Goal: Task Accomplishment & Management: Use online tool/utility

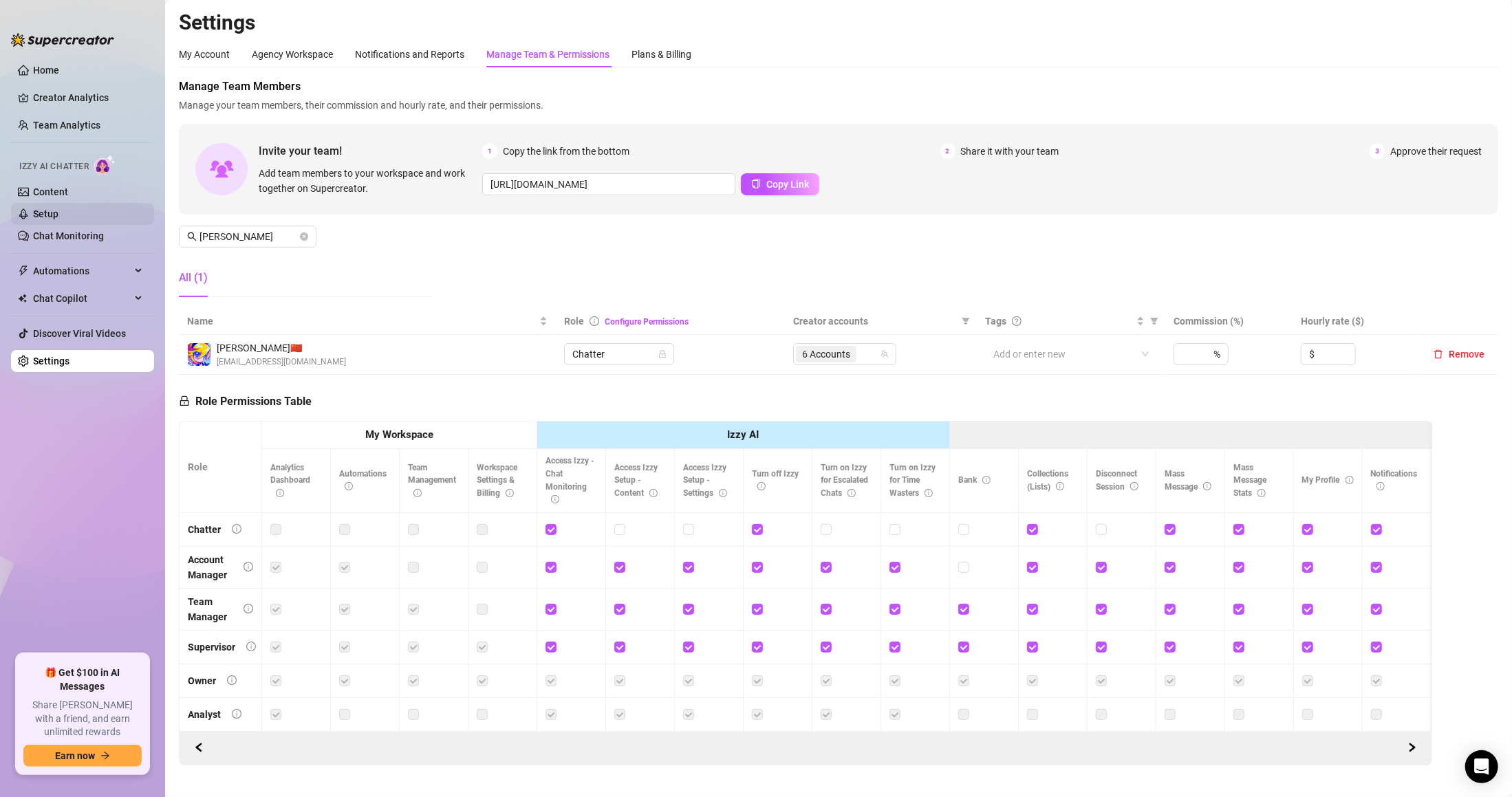
click at [59, 220] on link "Setup" at bounding box center [46, 214] width 26 height 11
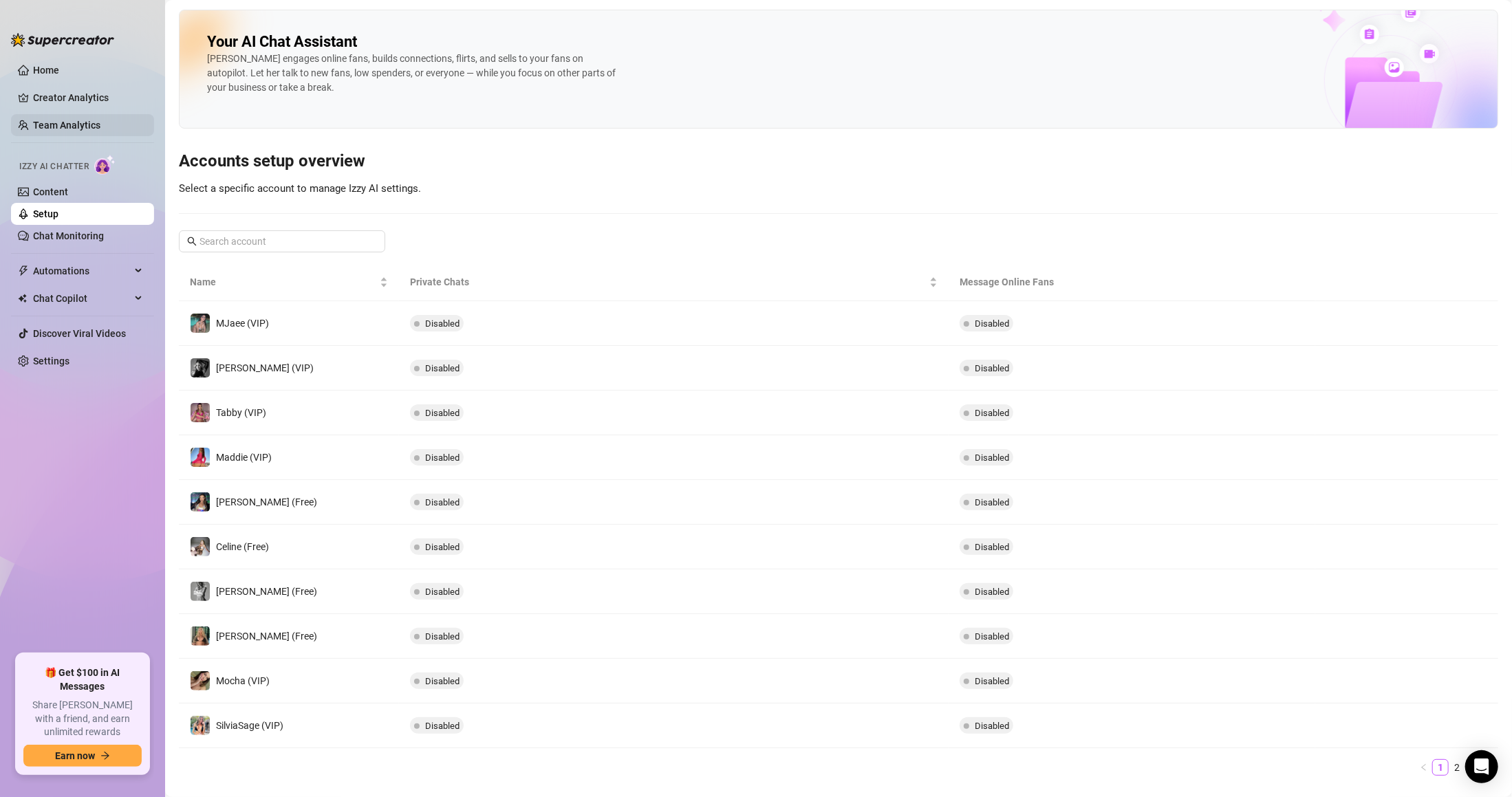
click at [77, 120] on link "Team Analytics" at bounding box center [67, 125] width 67 height 11
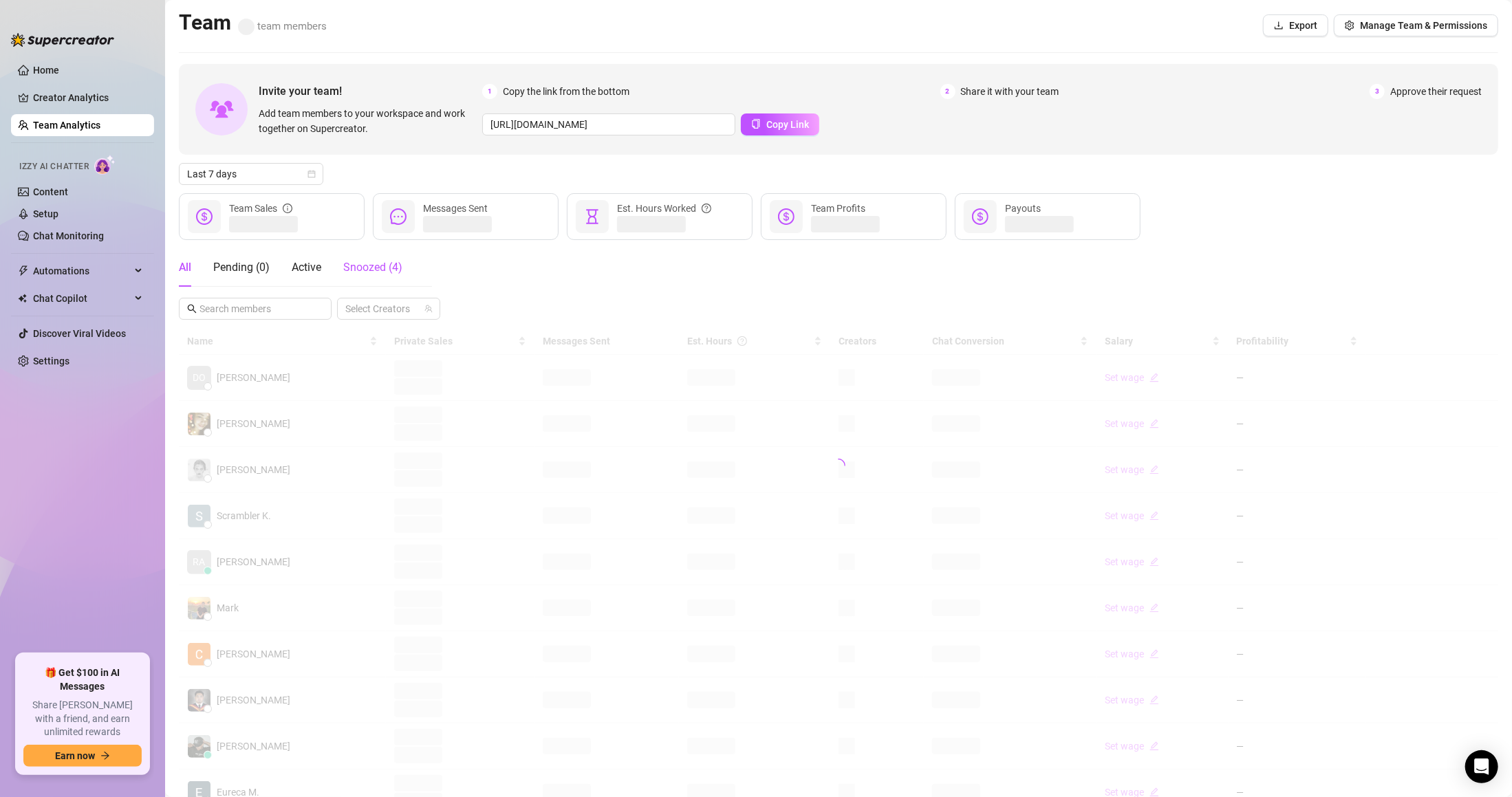
click at [383, 273] on div "Snoozed ( 4 )" at bounding box center [372, 267] width 59 height 16
click at [59, 208] on link "Setup" at bounding box center [46, 214] width 26 height 11
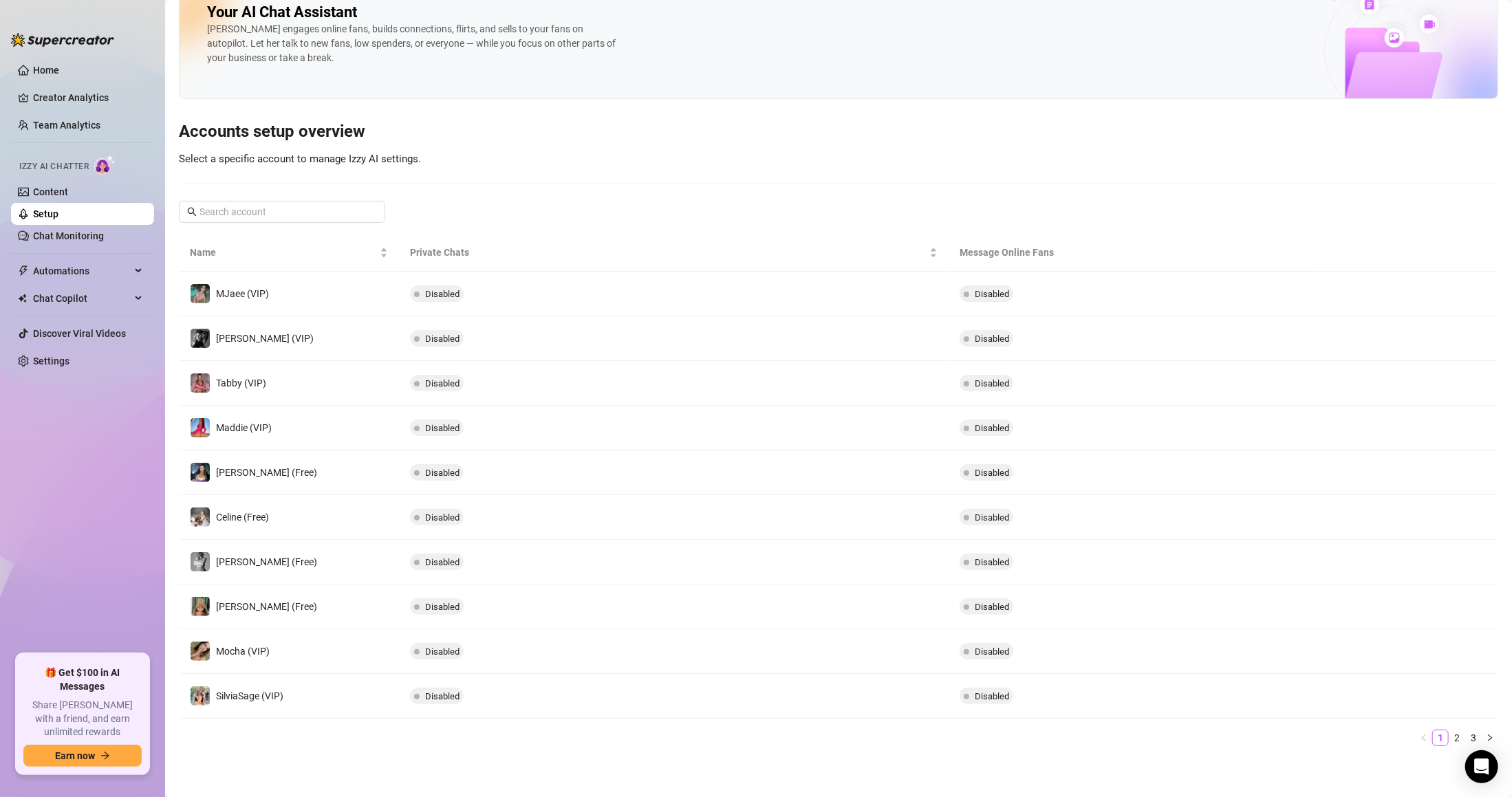
scroll to position [33, 0]
click at [94, 278] on span "Automations" at bounding box center [82, 271] width 98 height 22
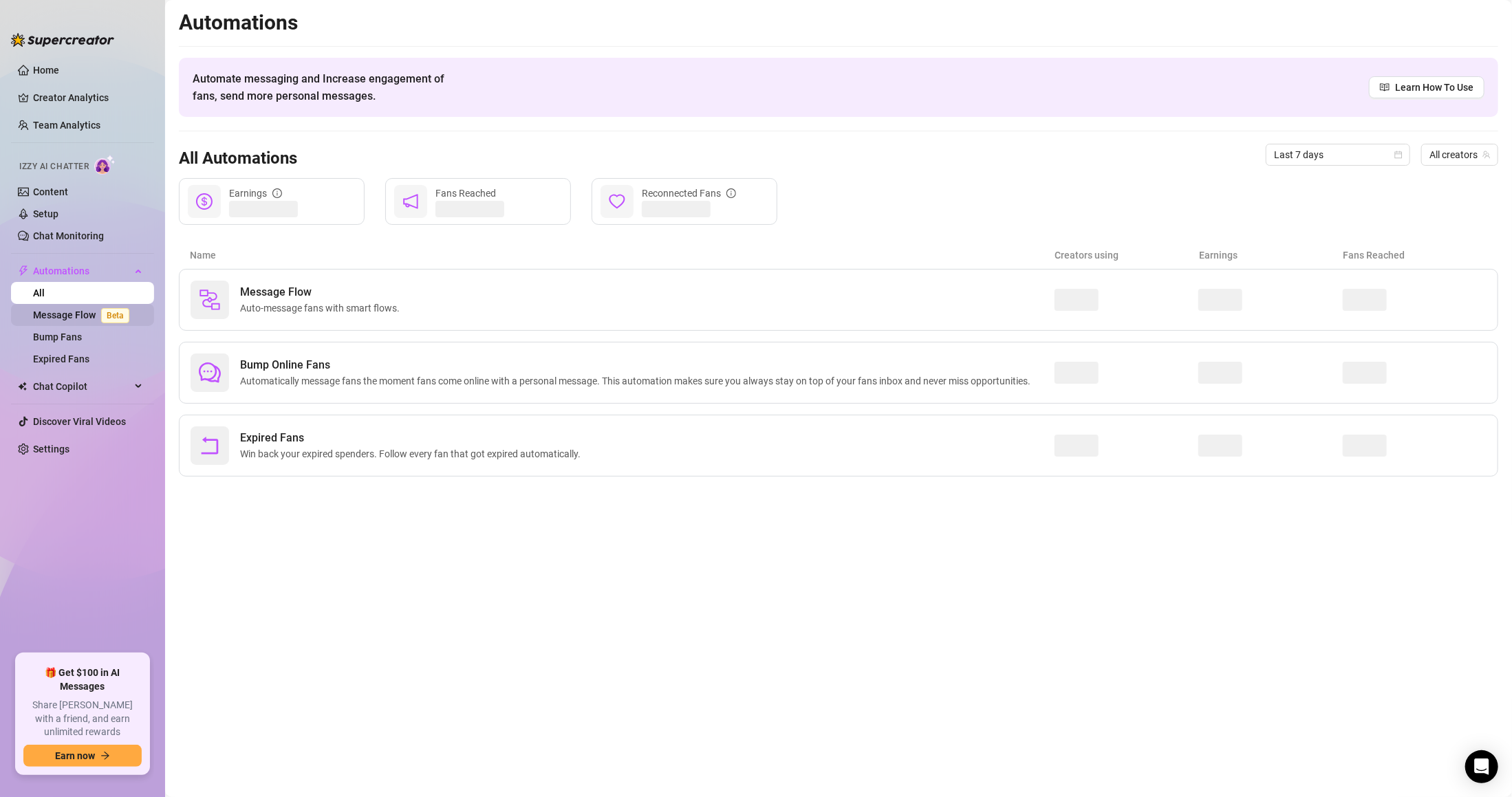
click at [105, 312] on span "Beta" at bounding box center [115, 315] width 28 height 15
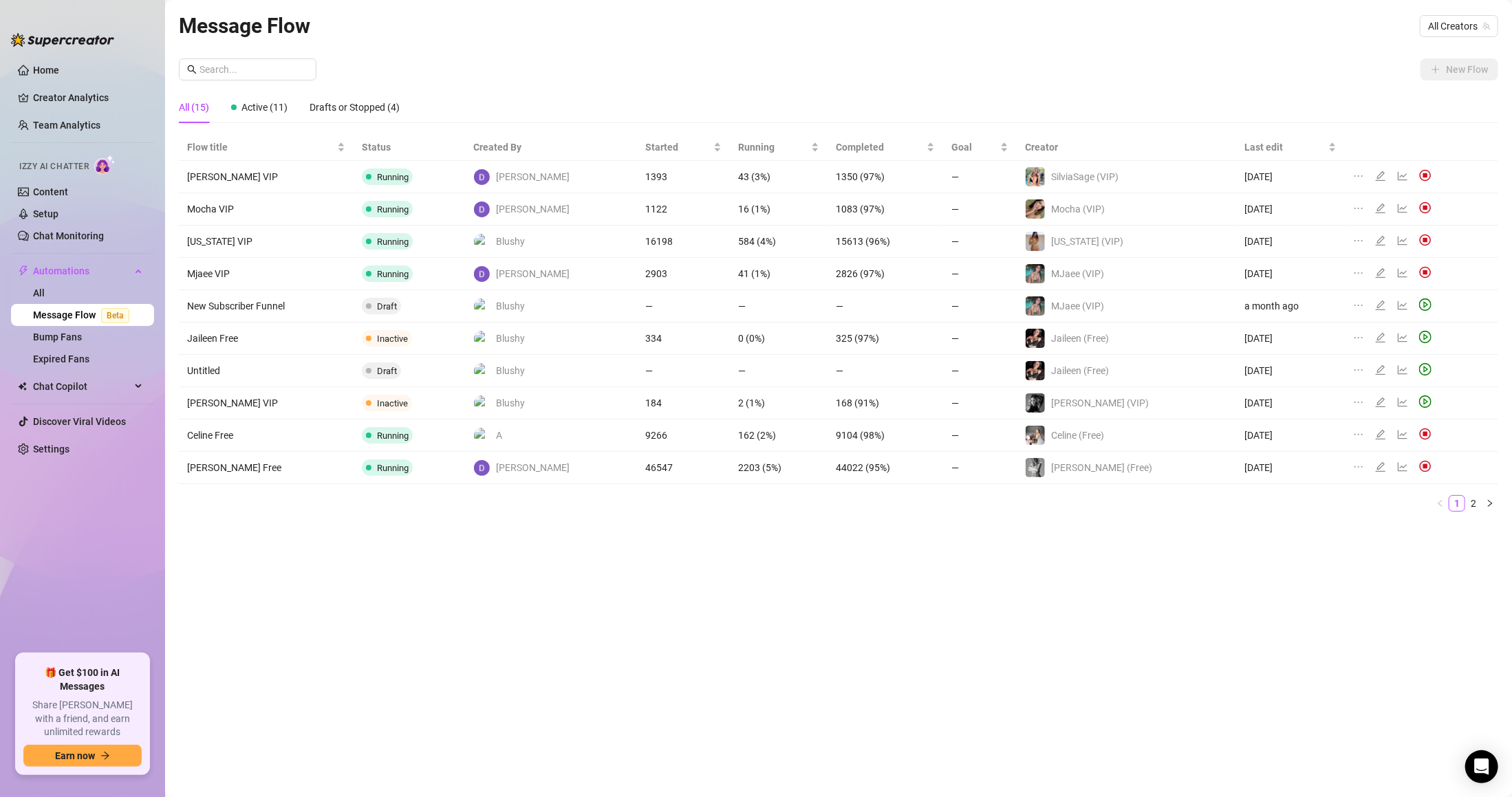
click at [1070, 732] on div "Message Flow All Creators New Flow All (15) Active (11) Drafts or Stopped (4) F…" at bounding box center [838, 383] width 1319 height 746
click at [248, 72] on input "text" at bounding box center [254, 69] width 108 height 15
type input "jaz"
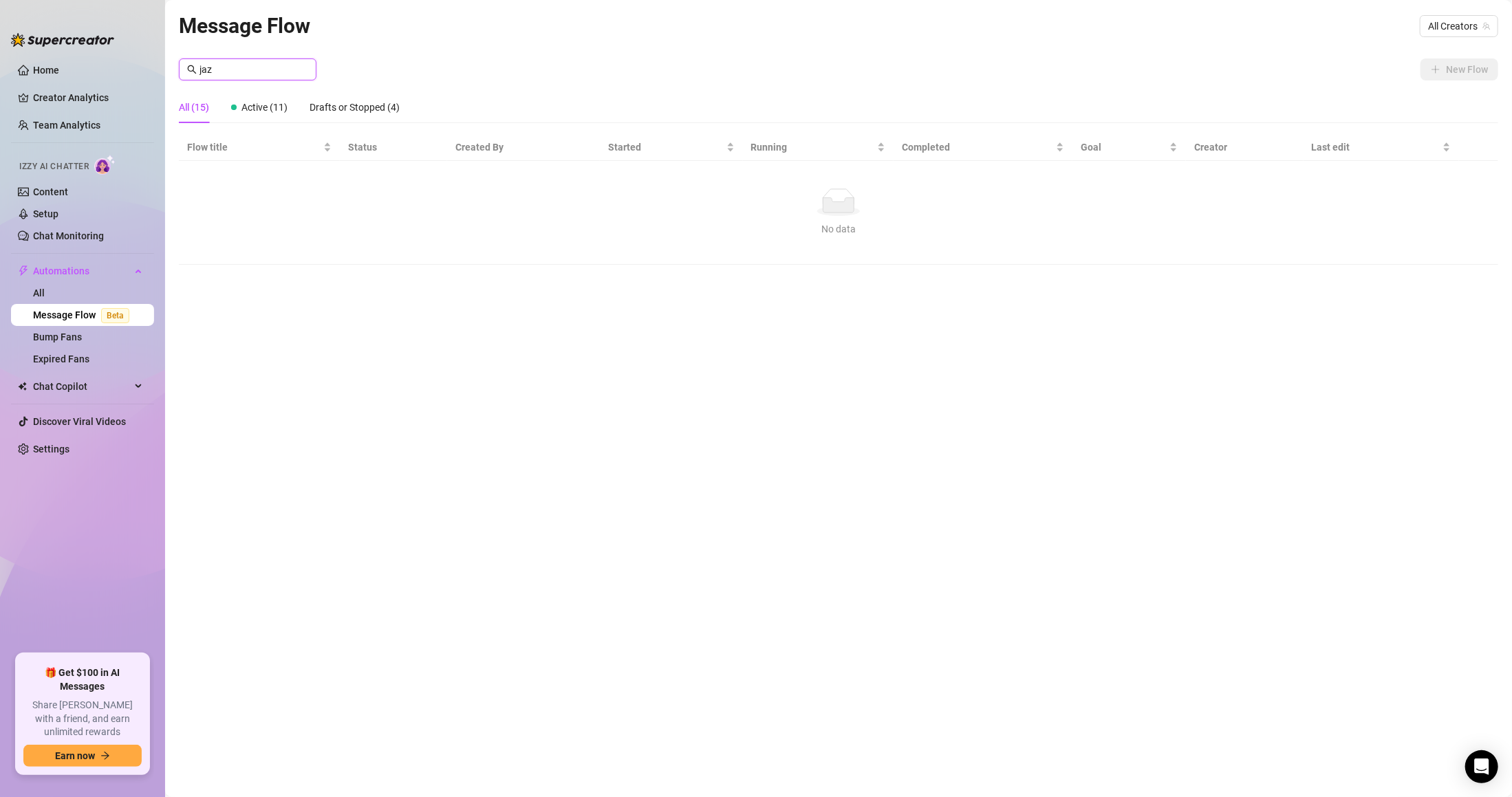
click at [252, 76] on input "jaz" at bounding box center [254, 69] width 108 height 15
